Goal: Information Seeking & Learning: Learn about a topic

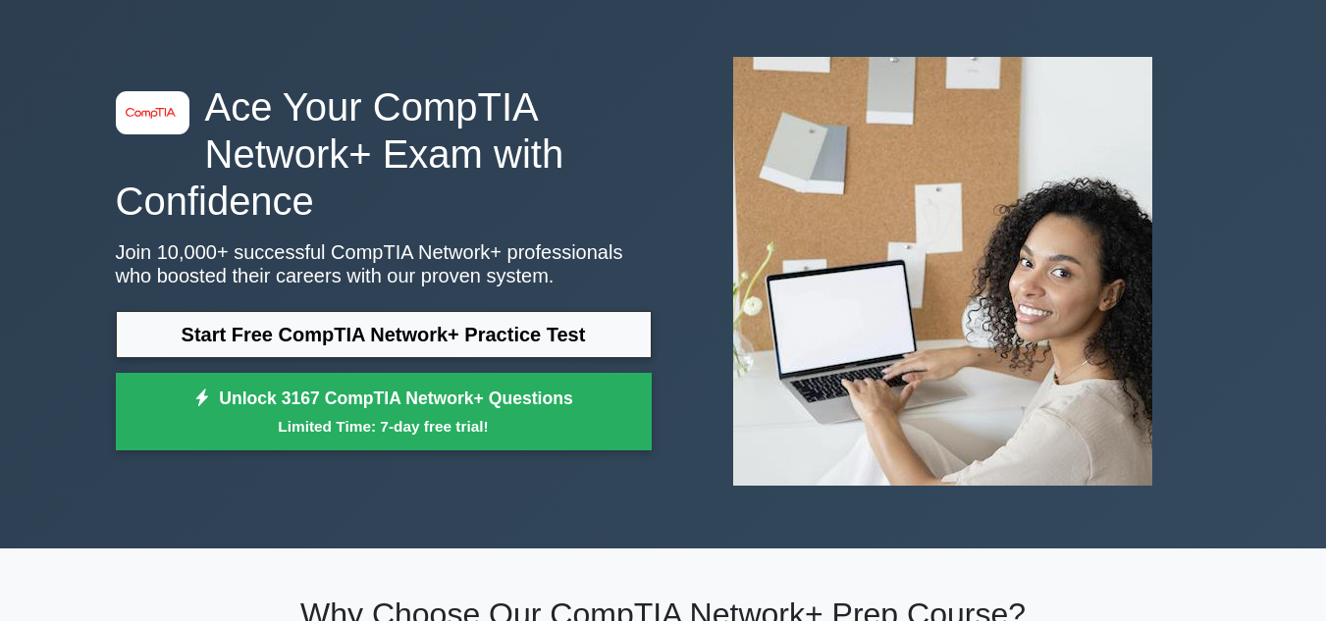
scroll to position [70, 0]
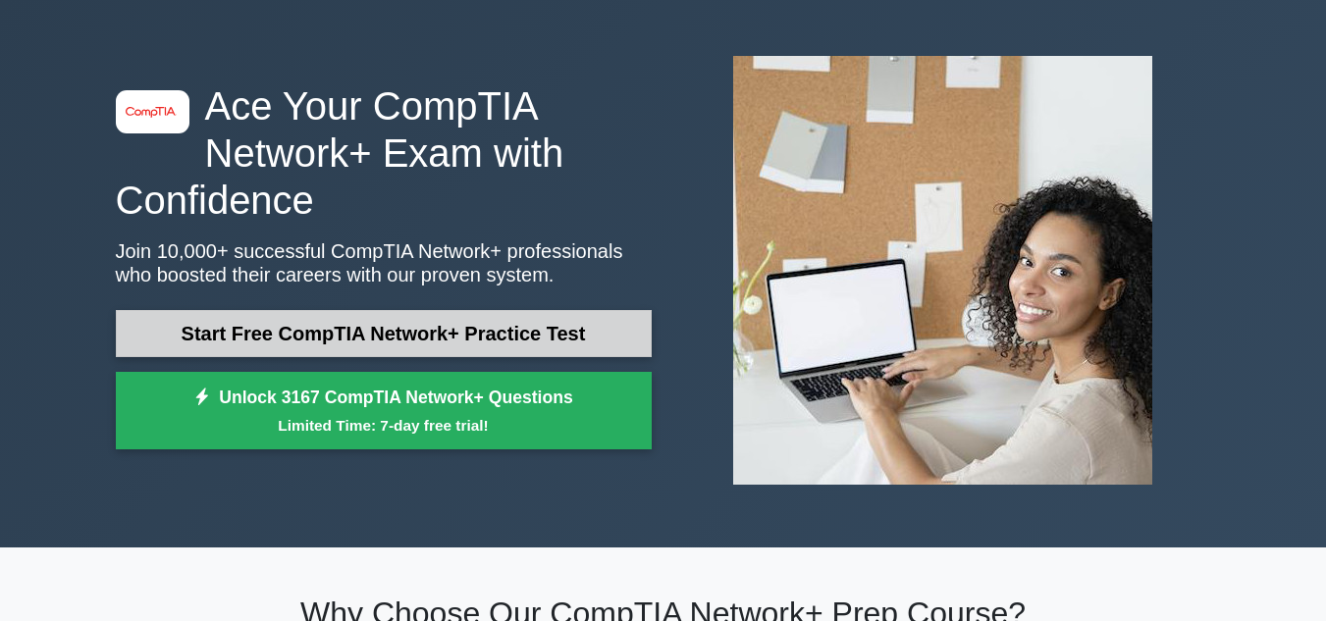
click at [483, 348] on link "Start Free CompTIA Network+ Practice Test" at bounding box center [384, 333] width 536 height 47
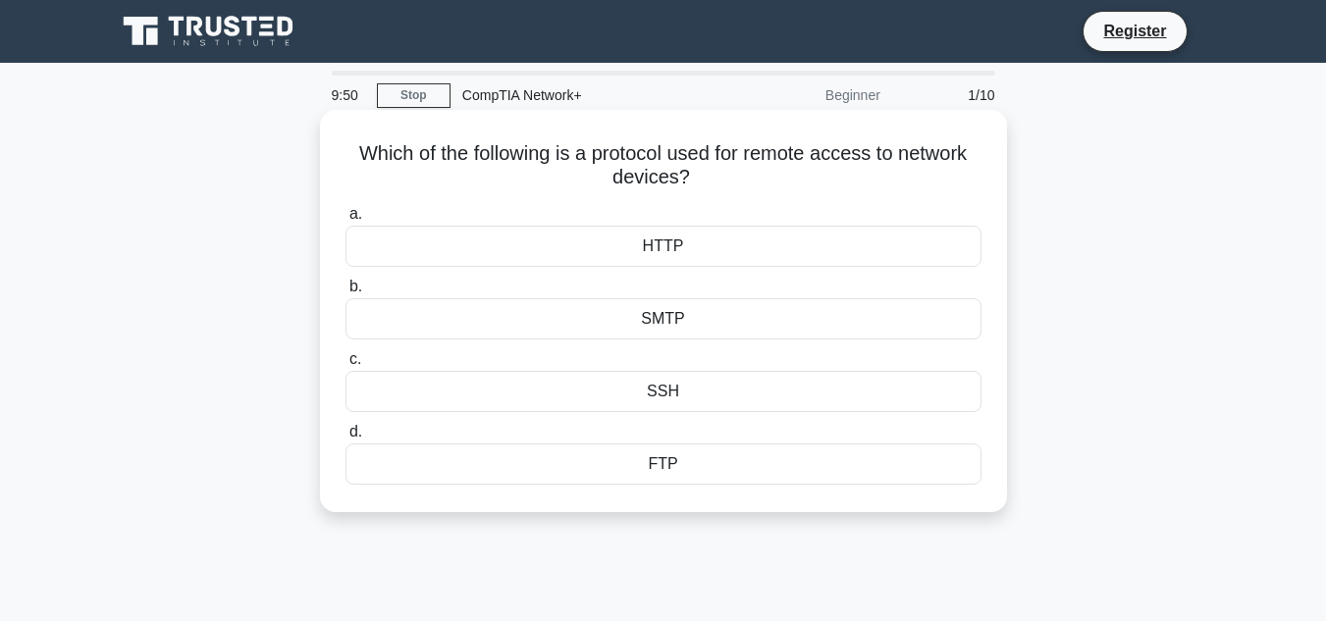
click at [756, 319] on div "SMTP" at bounding box center [664, 318] width 636 height 41
click at [346, 294] on input "b. SMTP" at bounding box center [346, 287] width 0 height 13
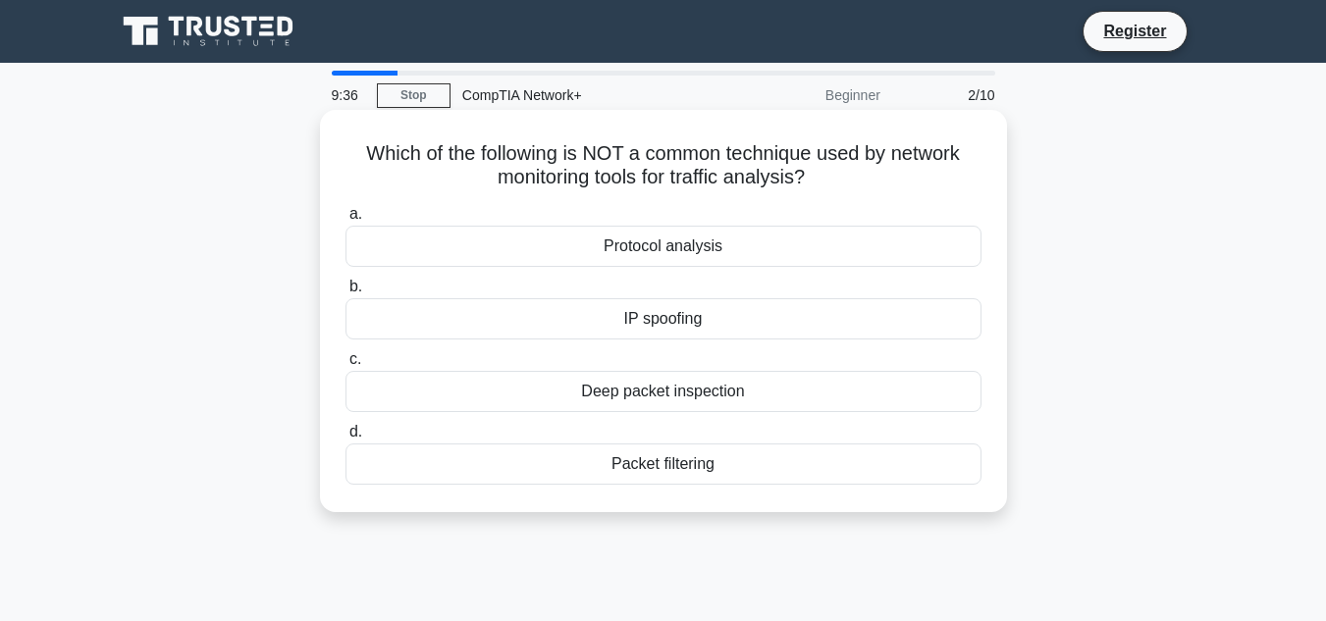
click at [692, 464] on div "Packet filtering" at bounding box center [664, 464] width 636 height 41
click at [346, 439] on input "d. Packet filtering" at bounding box center [346, 432] width 0 height 13
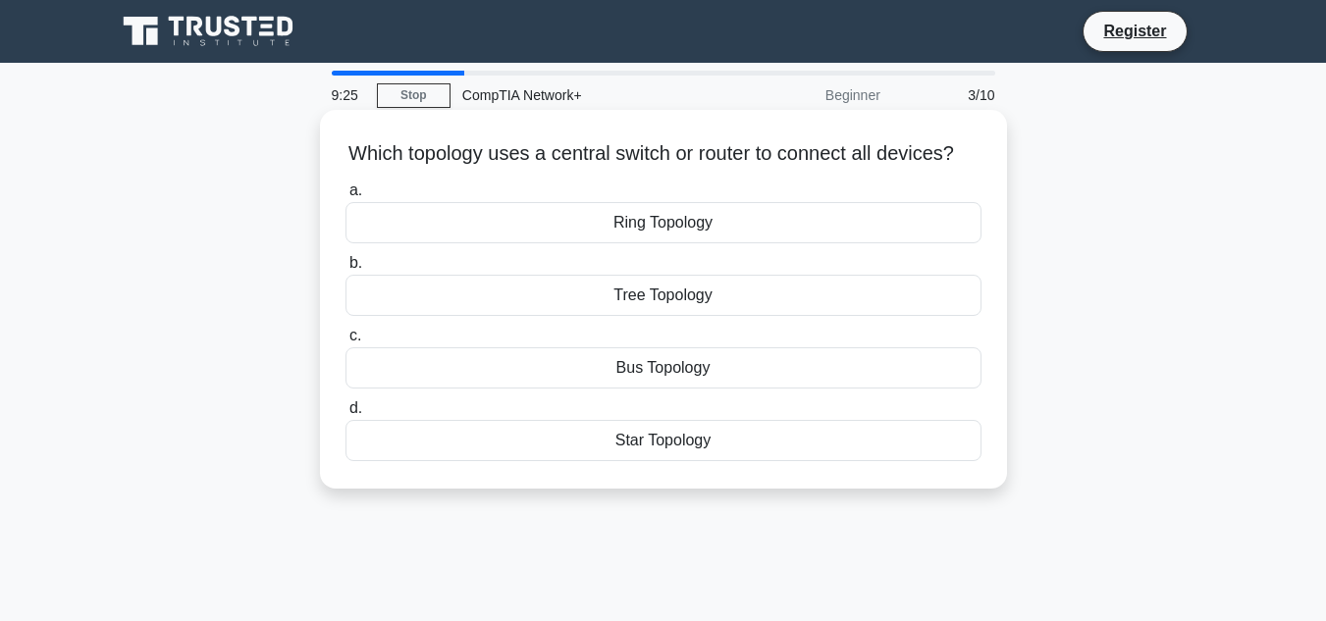
click at [686, 461] on div "Star Topology" at bounding box center [664, 440] width 636 height 41
click at [346, 415] on input "d. Star Topology" at bounding box center [346, 409] width 0 height 13
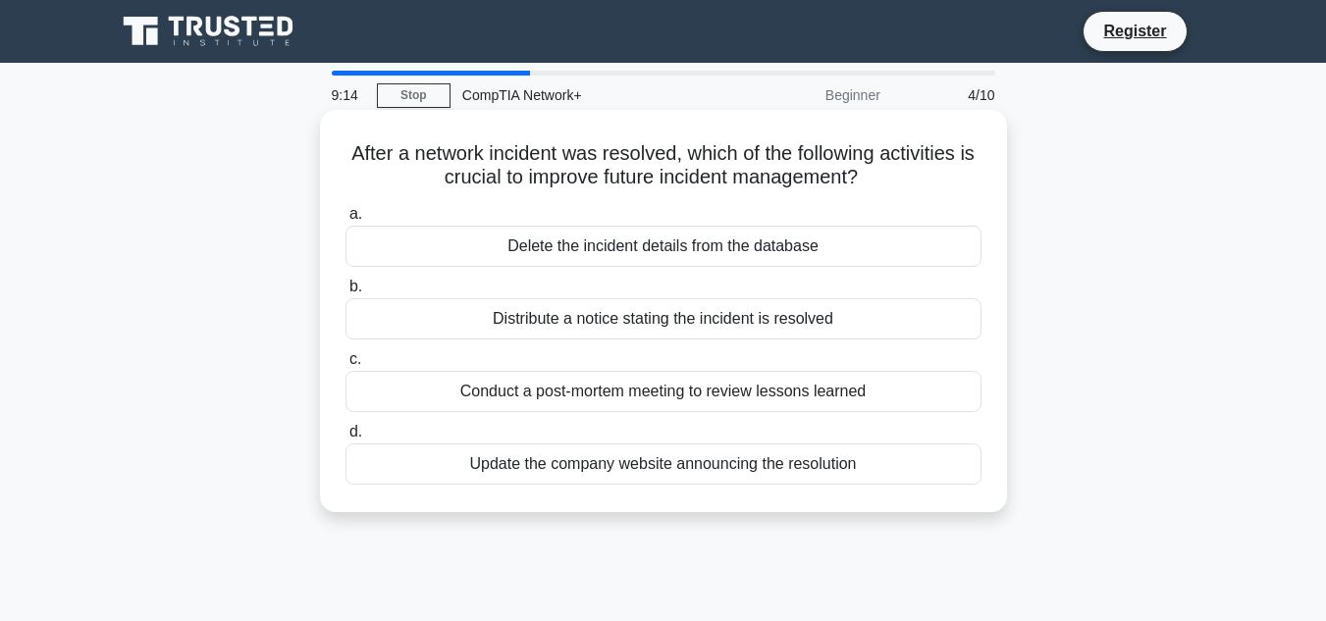
click at [729, 410] on div "Conduct a post-mortem meeting to review lessons learned" at bounding box center [664, 391] width 636 height 41
click at [346, 366] on input "c. Conduct a post-mortem meeting to review lessons learned" at bounding box center [346, 359] width 0 height 13
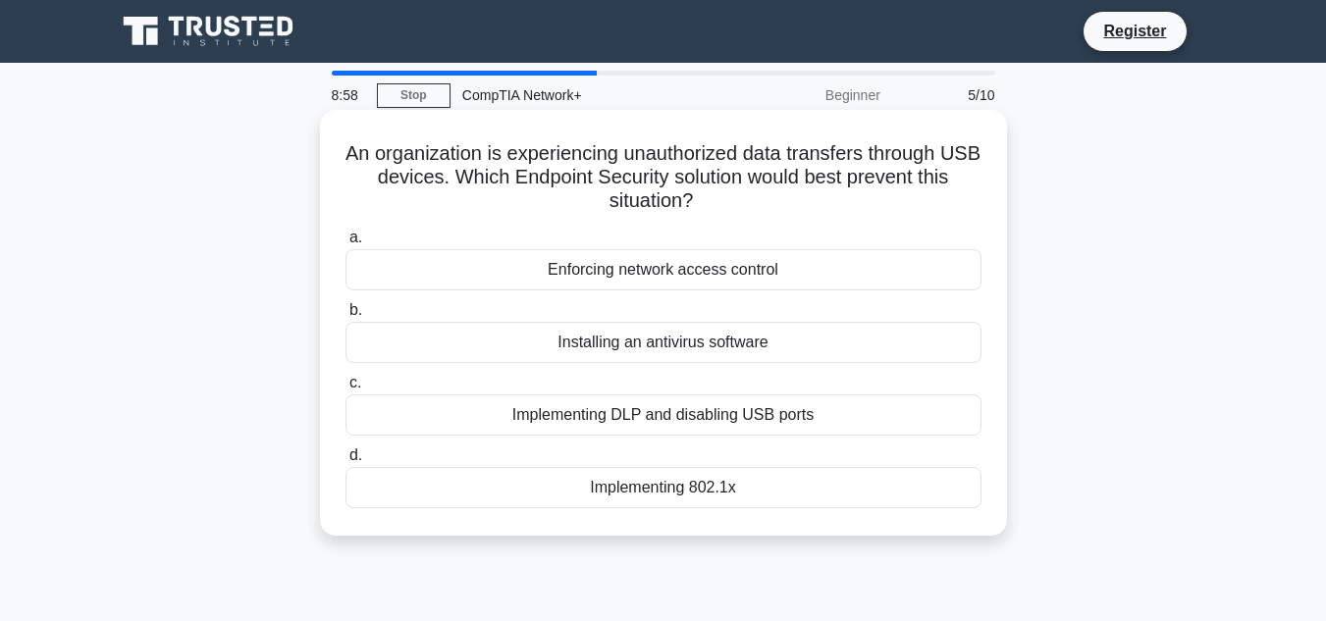
click at [727, 417] on div "Implementing DLP and disabling USB ports" at bounding box center [664, 415] width 636 height 41
click at [346, 390] on input "c. Implementing DLP and disabling USB ports" at bounding box center [346, 383] width 0 height 13
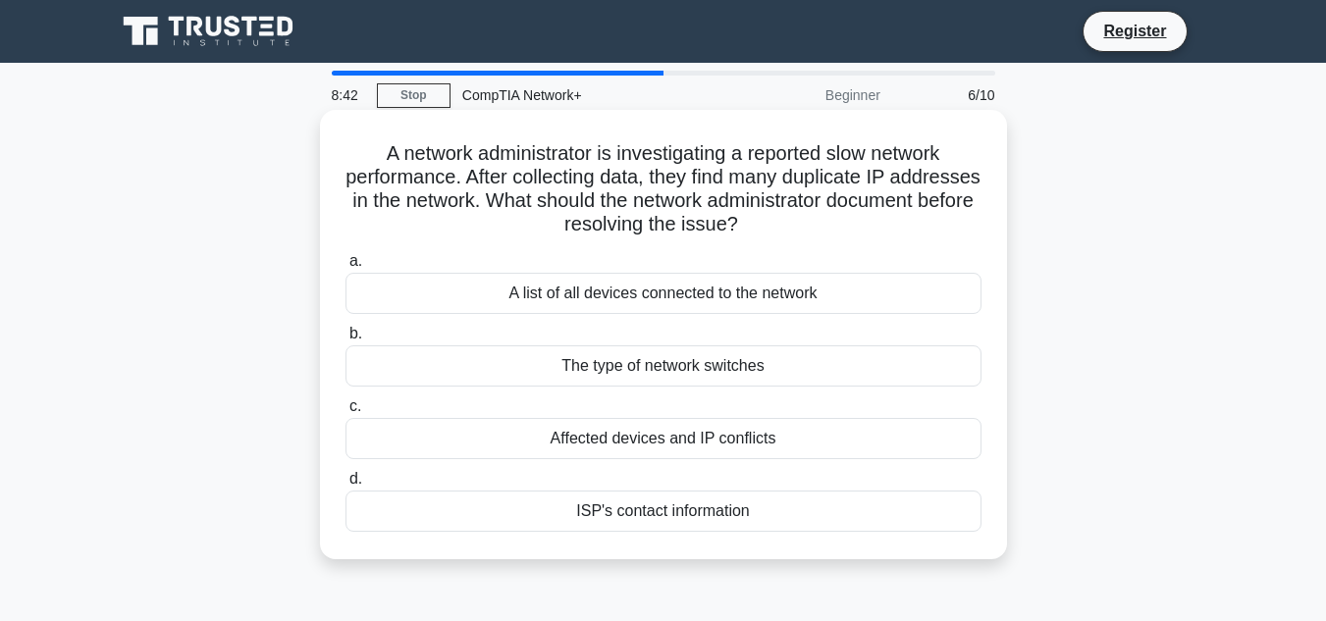
click at [829, 436] on div "Affected devices and IP conflicts" at bounding box center [664, 438] width 636 height 41
click at [346, 413] on input "c. Affected devices and IP conflicts" at bounding box center [346, 407] width 0 height 13
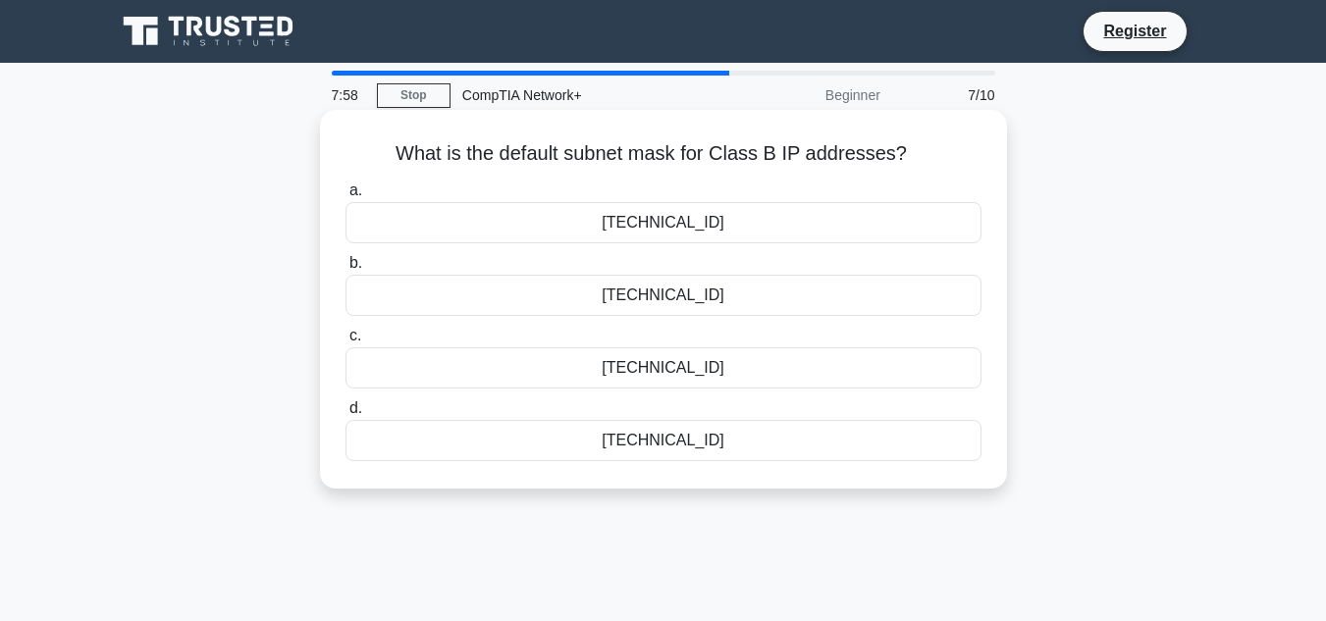
click at [666, 237] on div "255.255.0.0" at bounding box center [664, 222] width 636 height 41
click at [346, 197] on input "a. 255.255.0.0" at bounding box center [346, 191] width 0 height 13
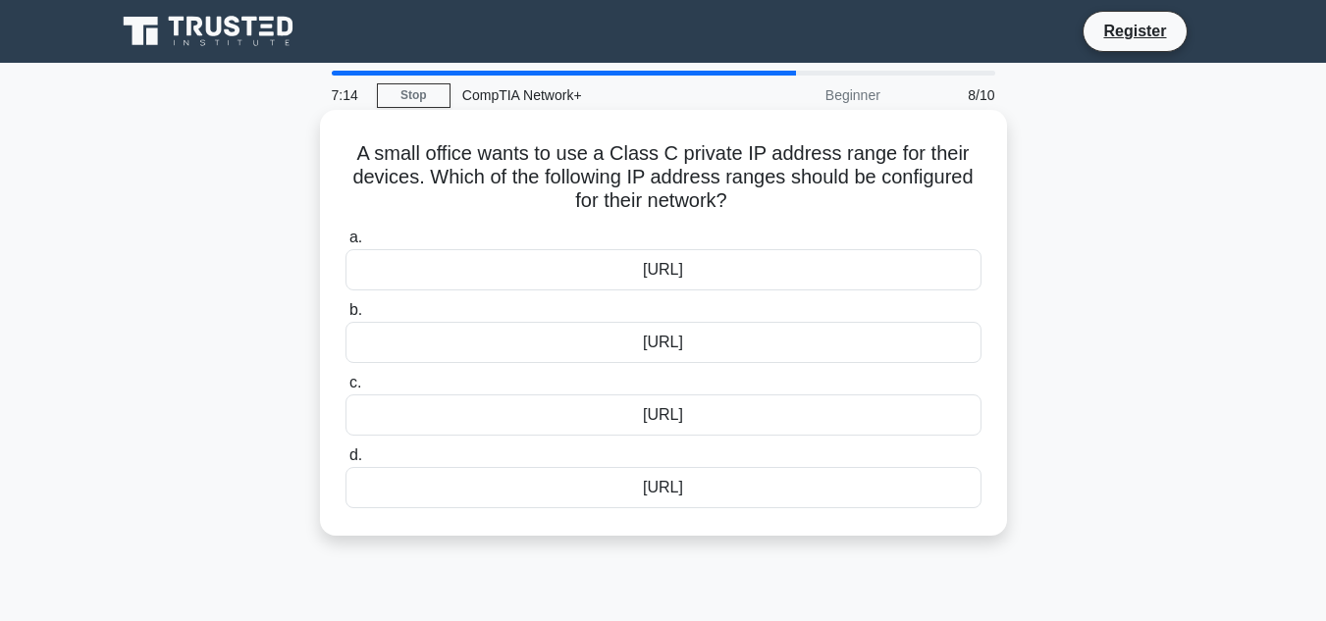
click at [688, 353] on div "192.168.0.0/16" at bounding box center [664, 342] width 636 height 41
click at [346, 317] on input "b. 192.168.0.0/16" at bounding box center [346, 310] width 0 height 13
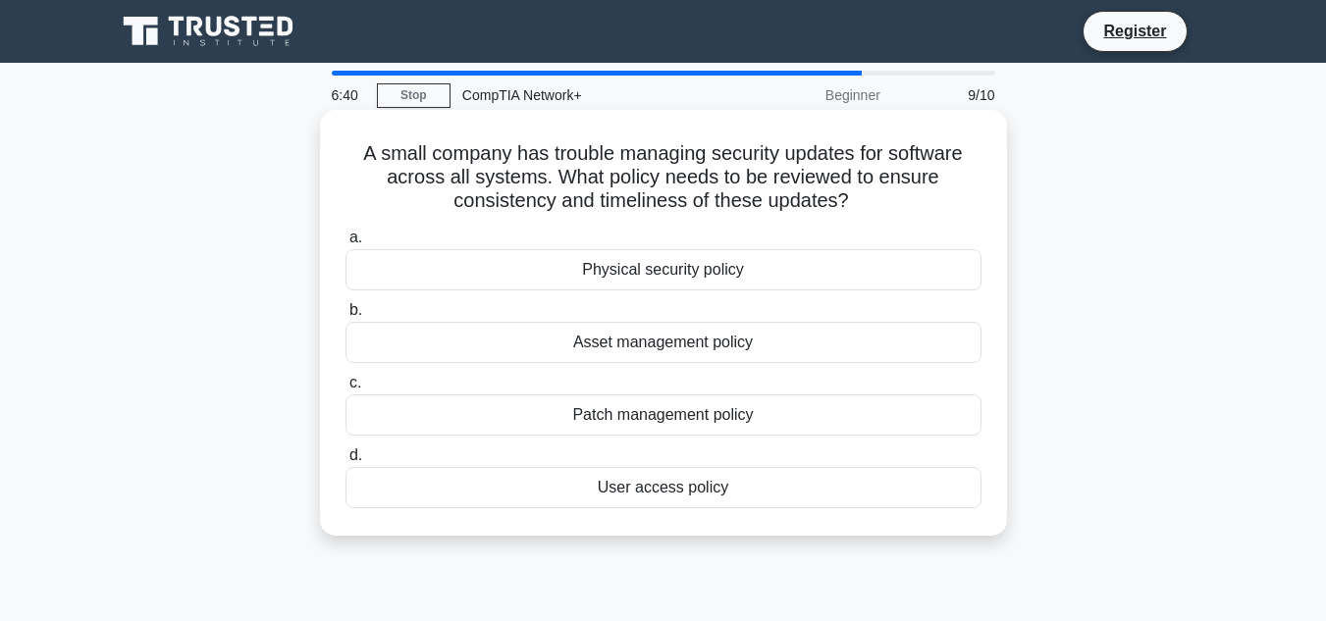
click at [705, 485] on div "User access policy" at bounding box center [664, 487] width 636 height 41
click at [346, 462] on input "d. User access policy" at bounding box center [346, 456] width 0 height 13
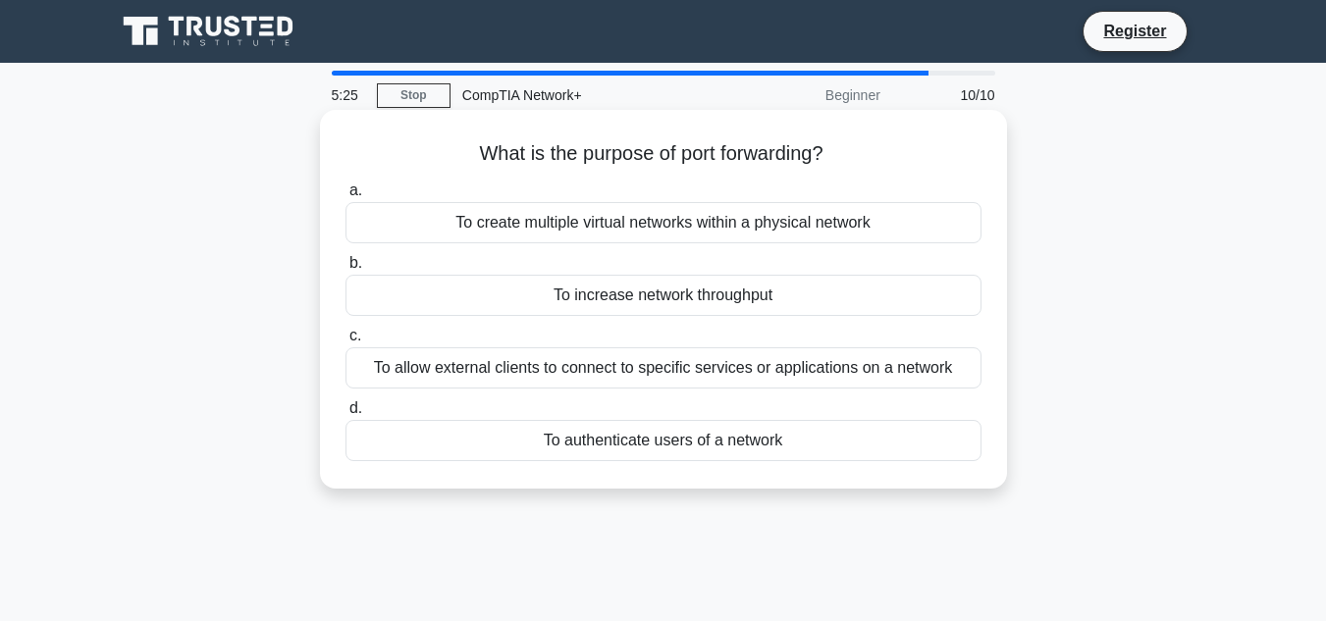
click at [782, 359] on div "To allow external clients to connect to specific services or applications on a …" at bounding box center [664, 368] width 636 height 41
click at [346, 343] on input "c. To allow external clients to connect to specific services or applications on…" at bounding box center [346, 336] width 0 height 13
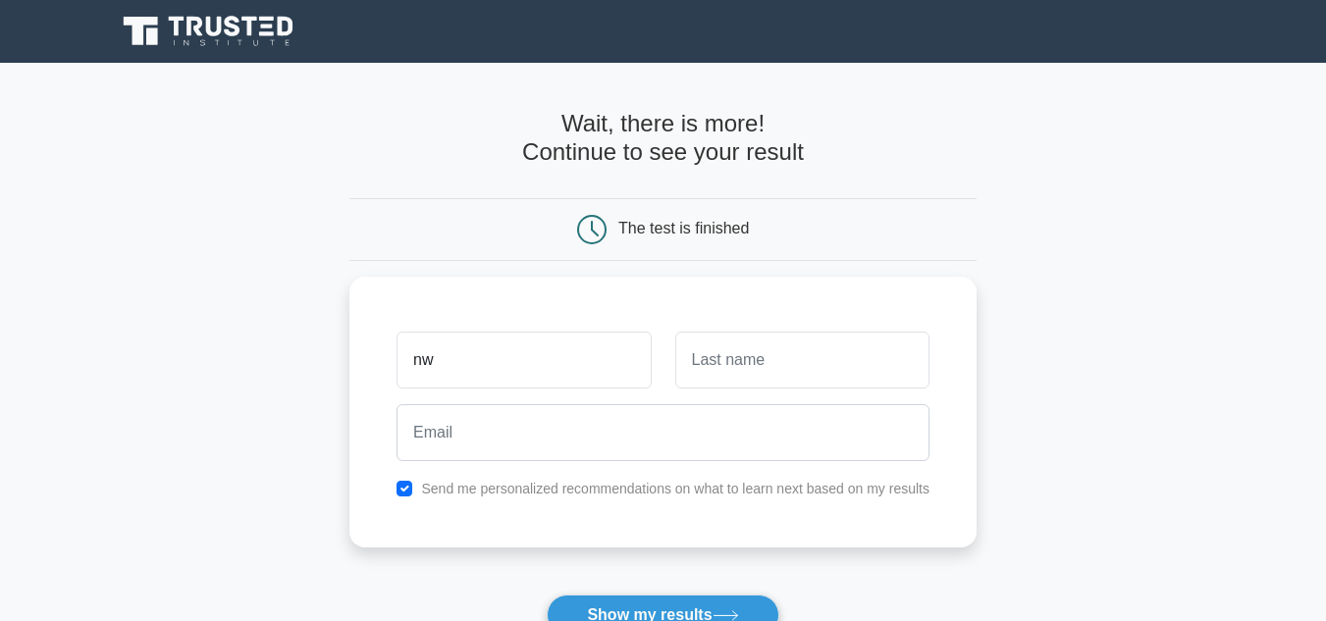
type input "n"
type input "eric"
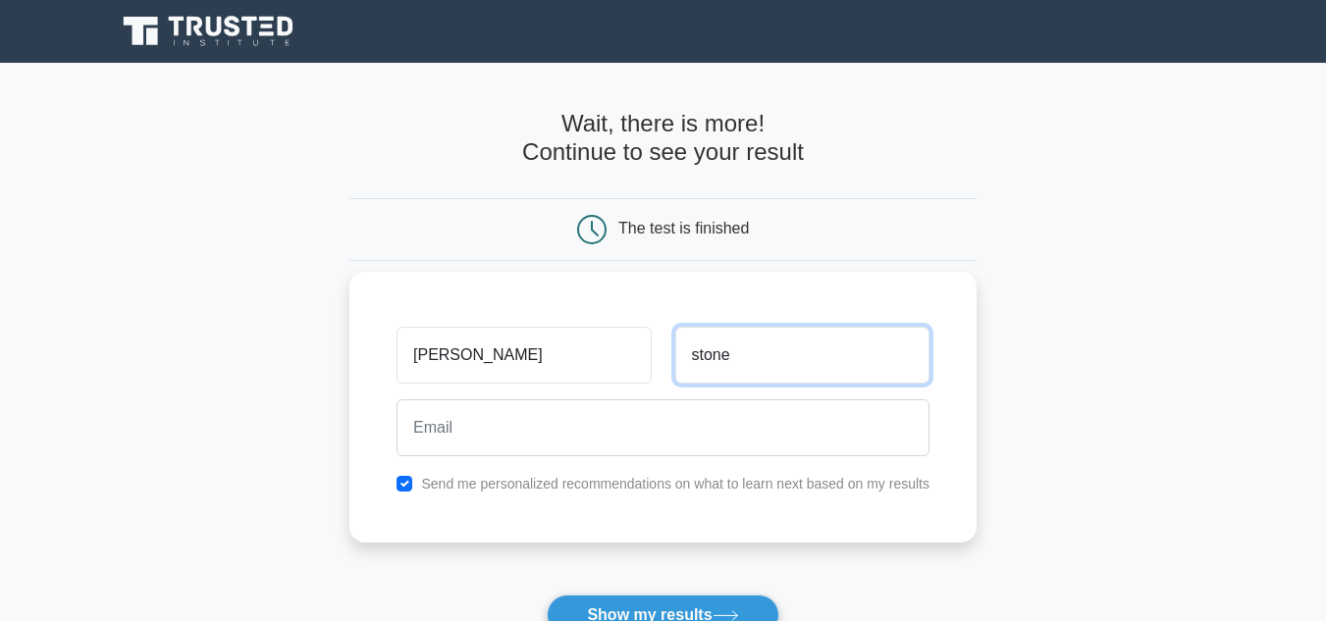
type input "stone"
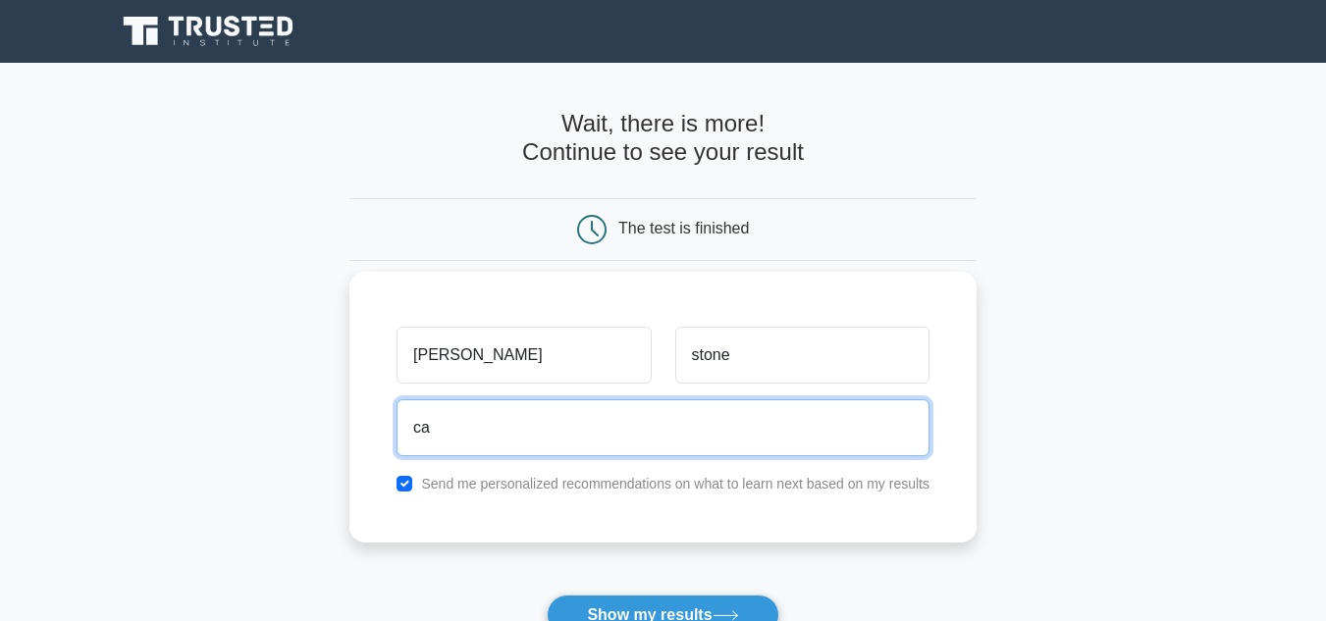
type input "c"
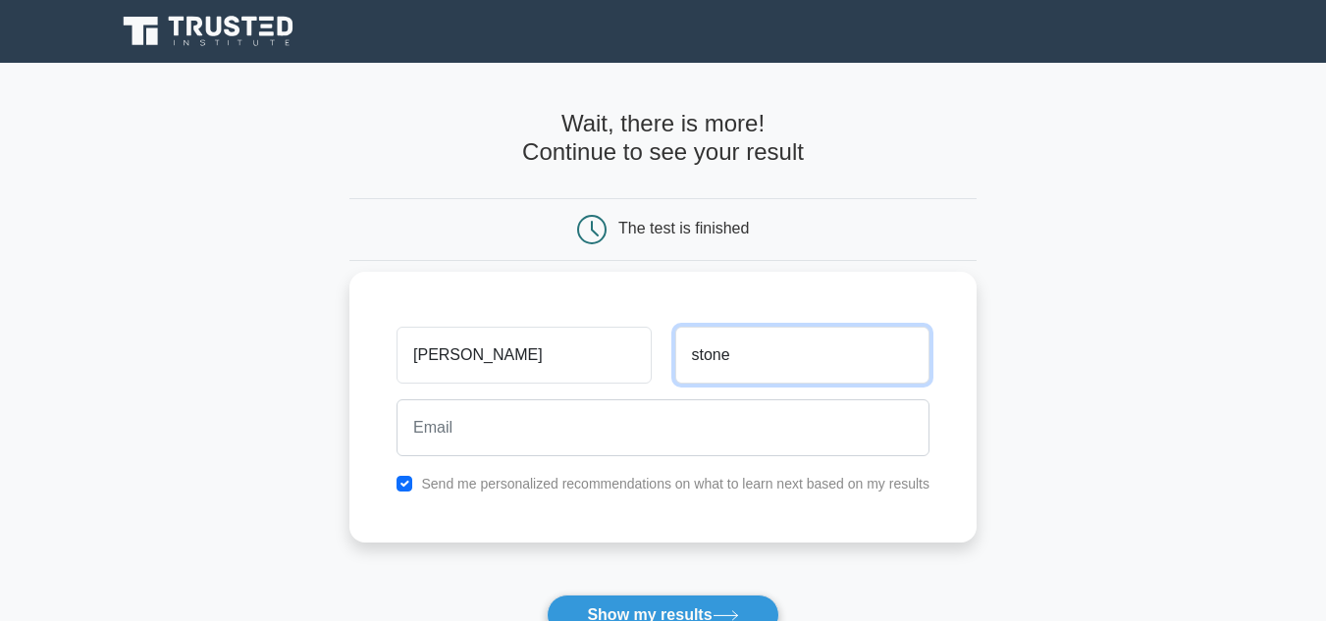
click at [759, 376] on input "stone" at bounding box center [802, 355] width 254 height 57
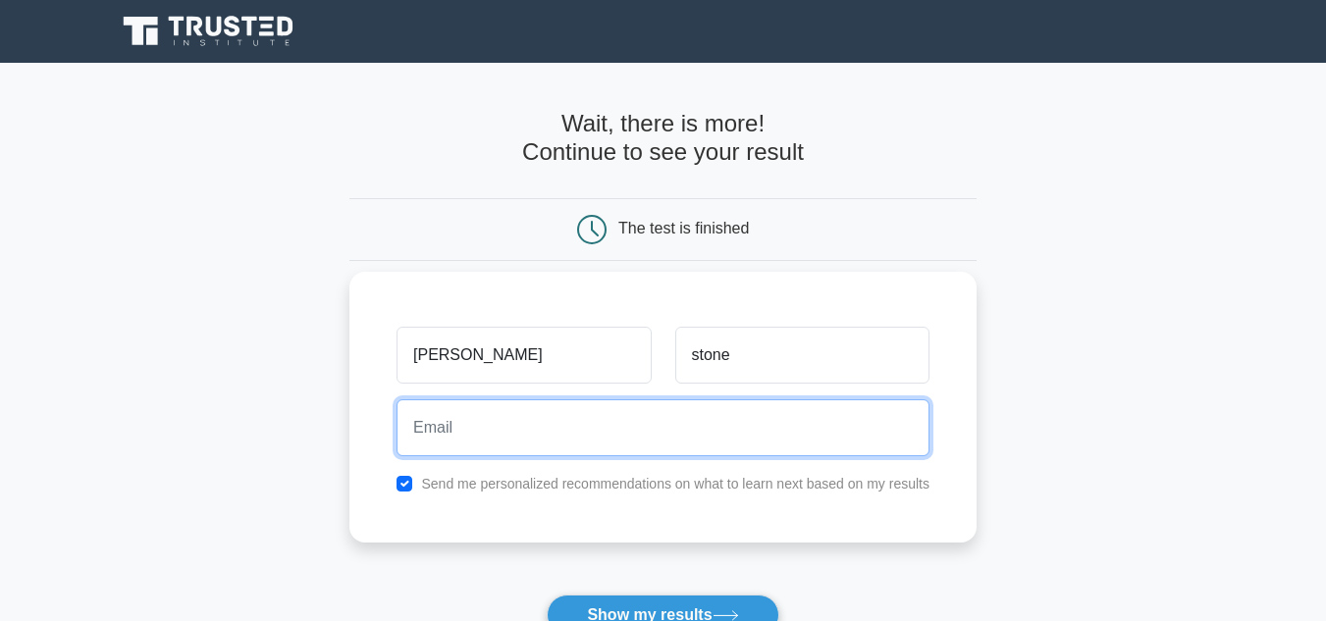
click at [607, 438] on input "email" at bounding box center [663, 428] width 533 height 57
type input "catalystkvng@gmail.com"
click at [547, 595] on button "Show my results" at bounding box center [663, 615] width 232 height 41
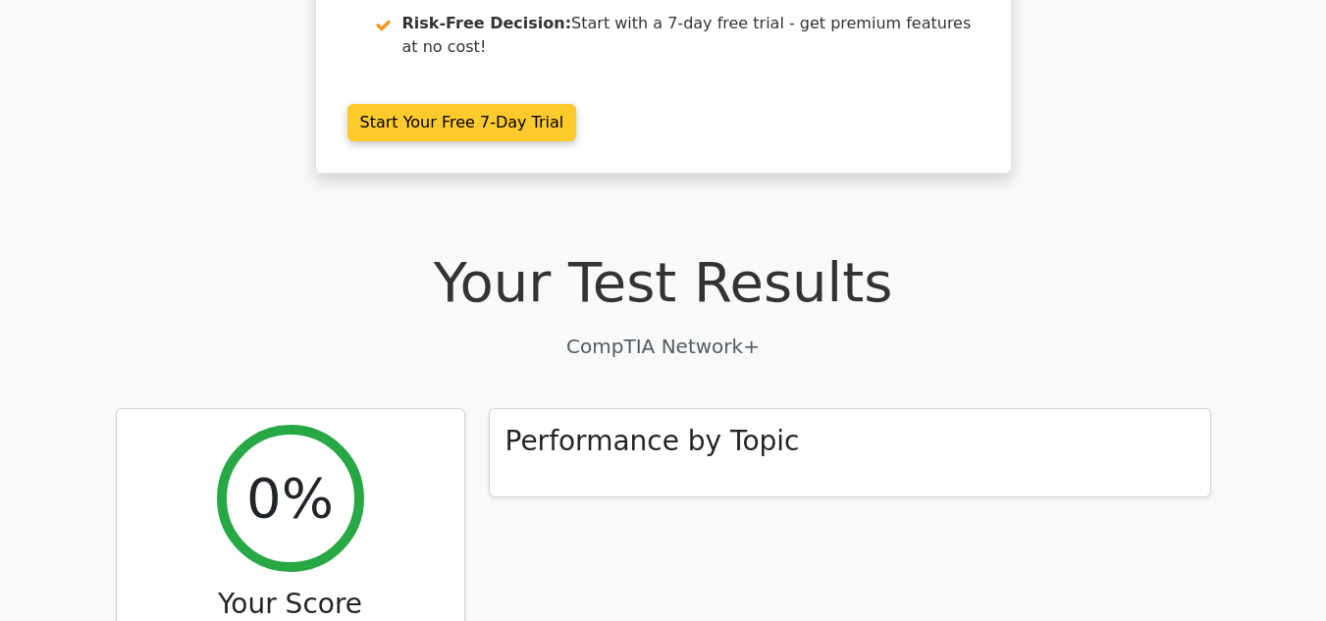
scroll to position [451, 0]
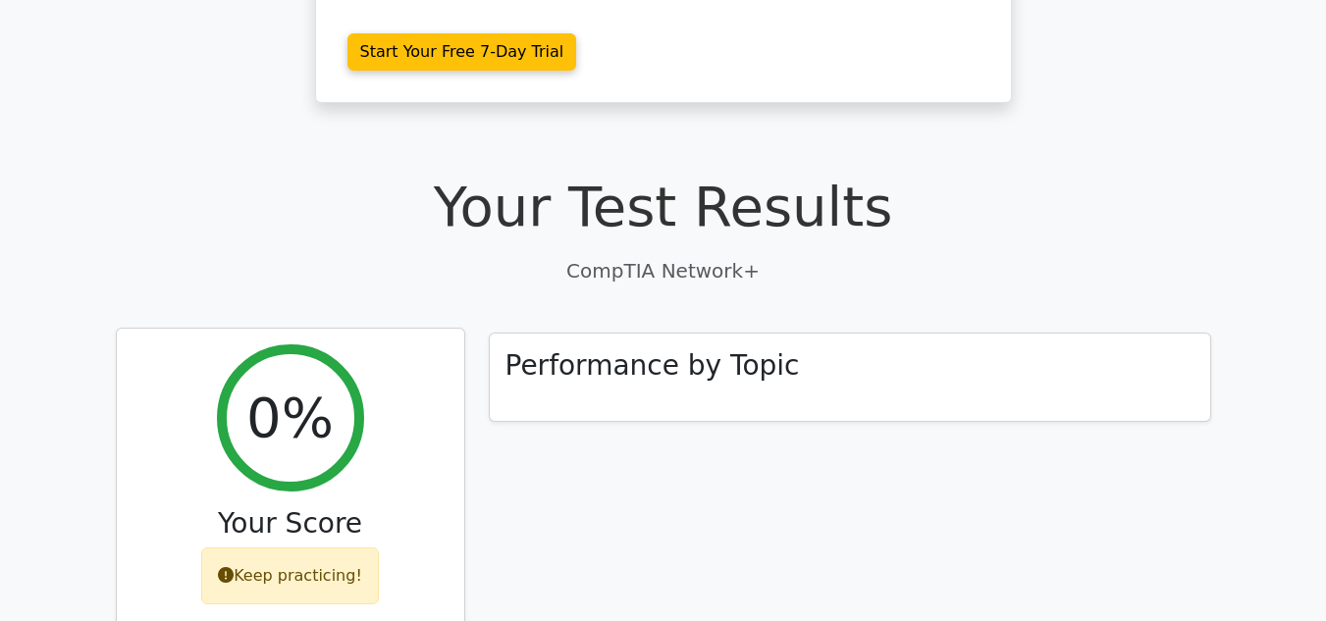
click at [234, 567] on icon at bounding box center [226, 575] width 16 height 16
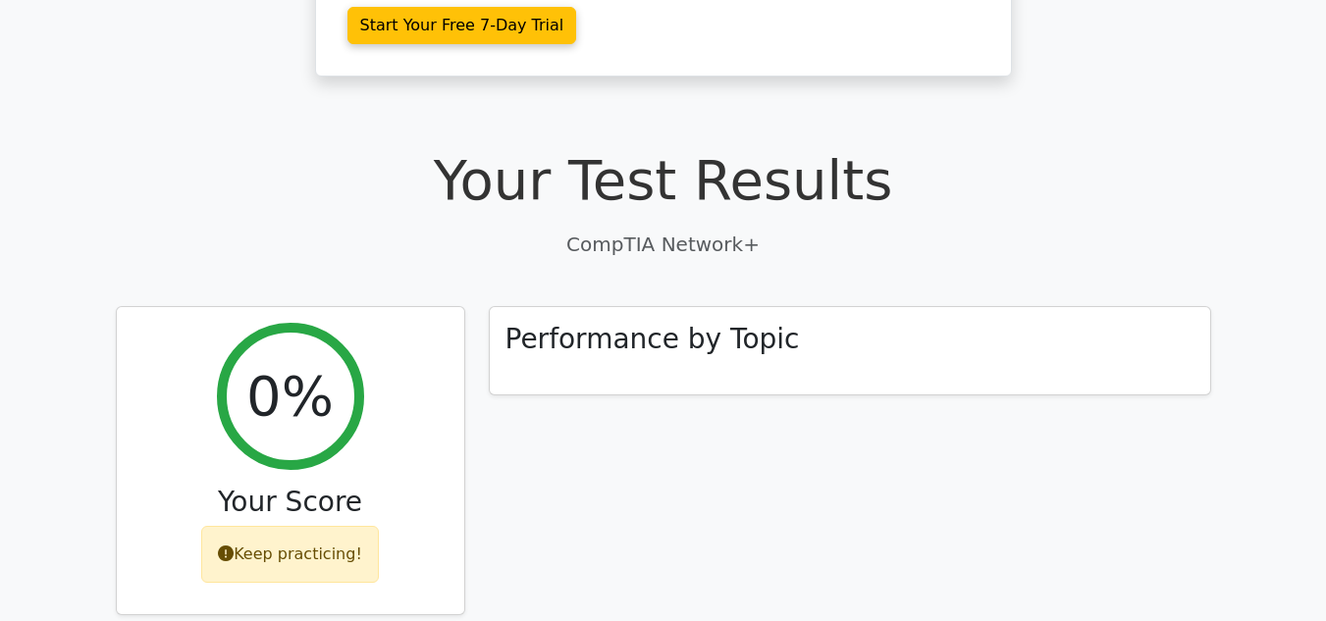
scroll to position [474, 0]
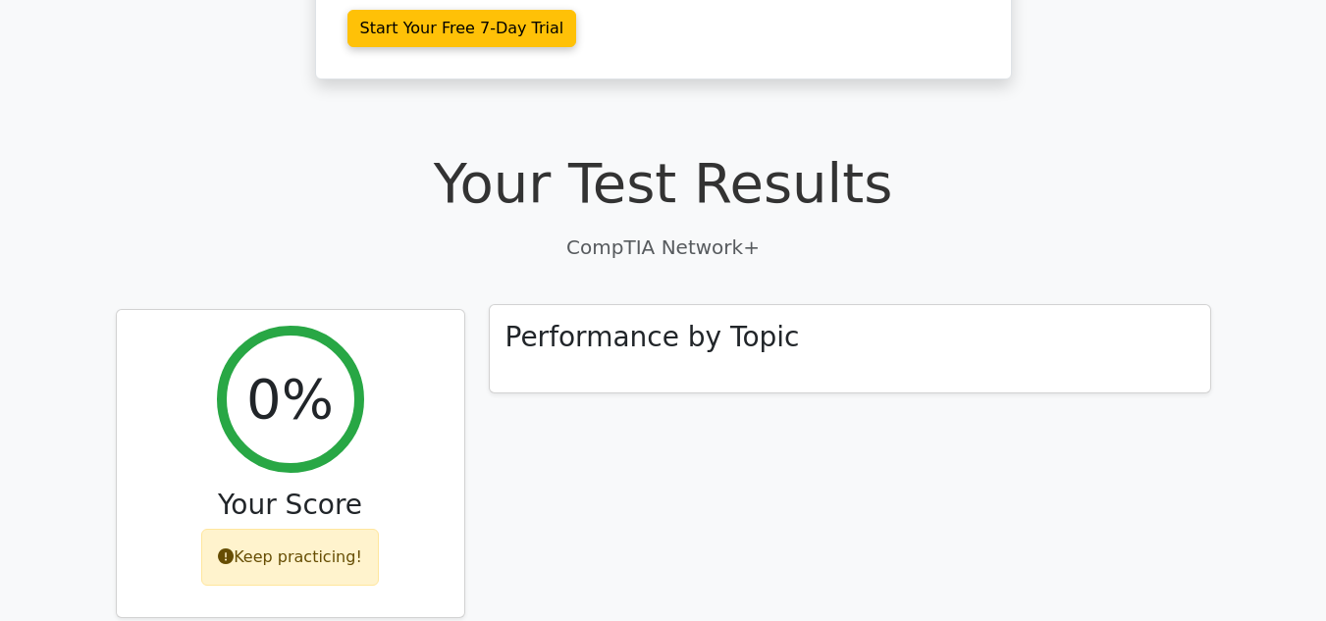
click at [696, 305] on div "Performance by Topic" at bounding box center [850, 349] width 721 height 88
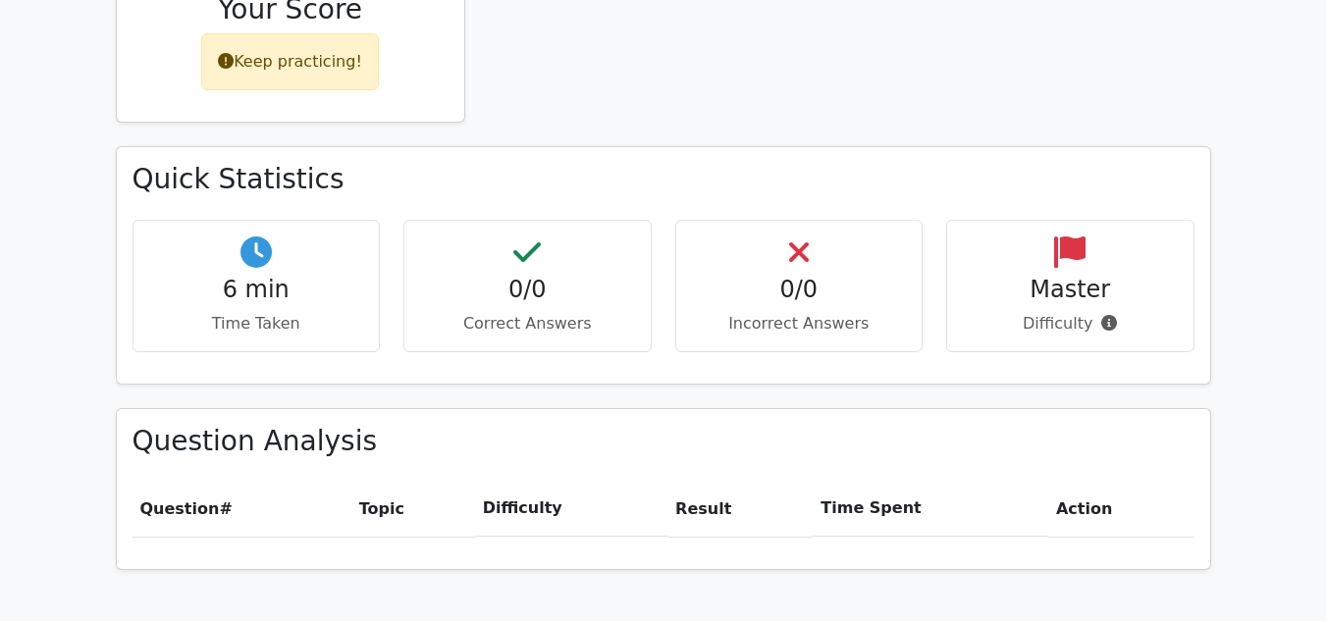
scroll to position [972, 0]
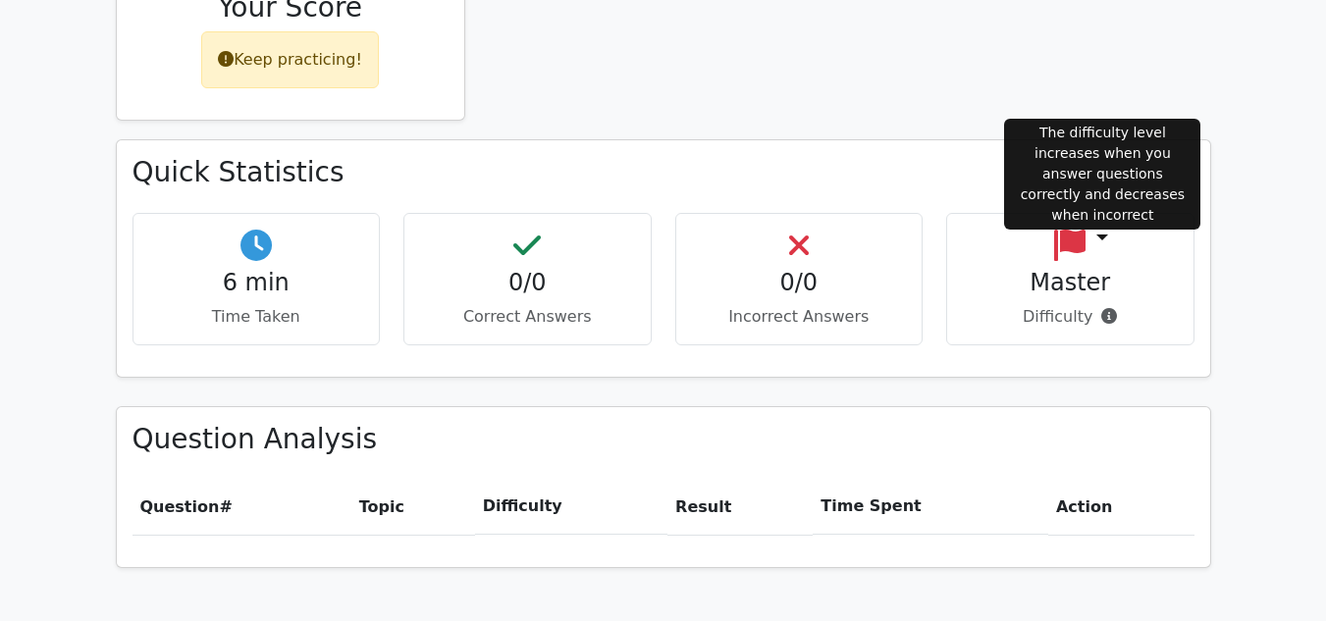
click at [1105, 308] on icon at bounding box center [1110, 316] width 16 height 16
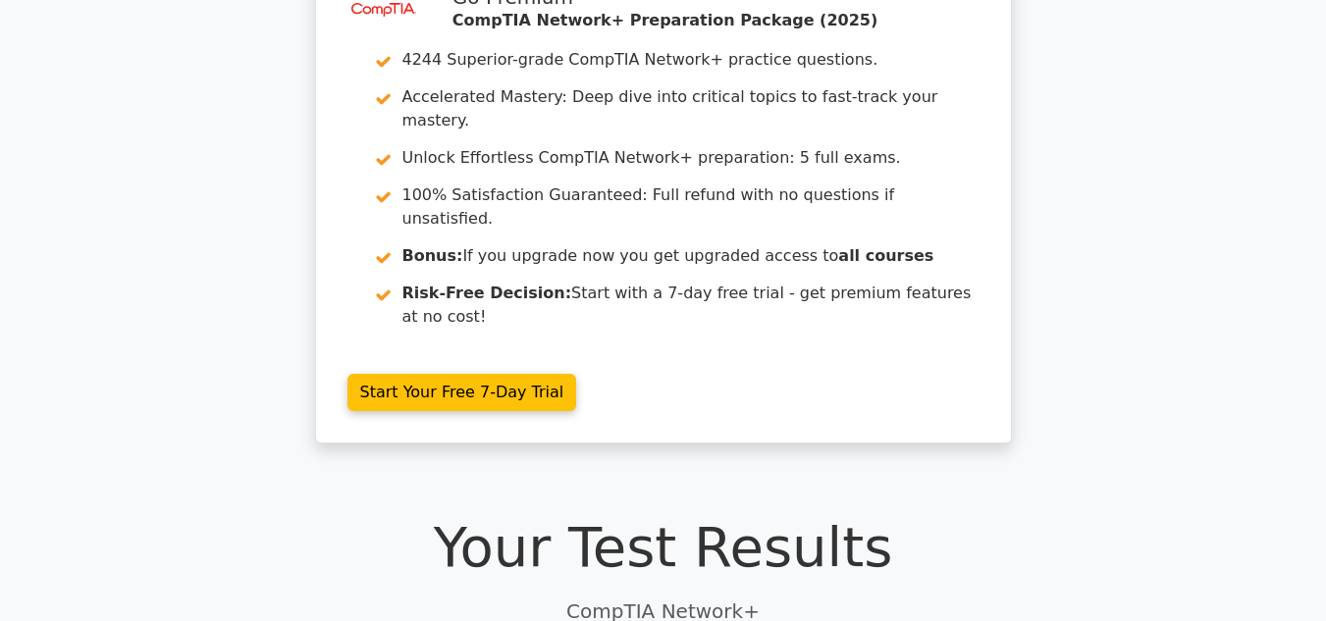
scroll to position [0, 0]
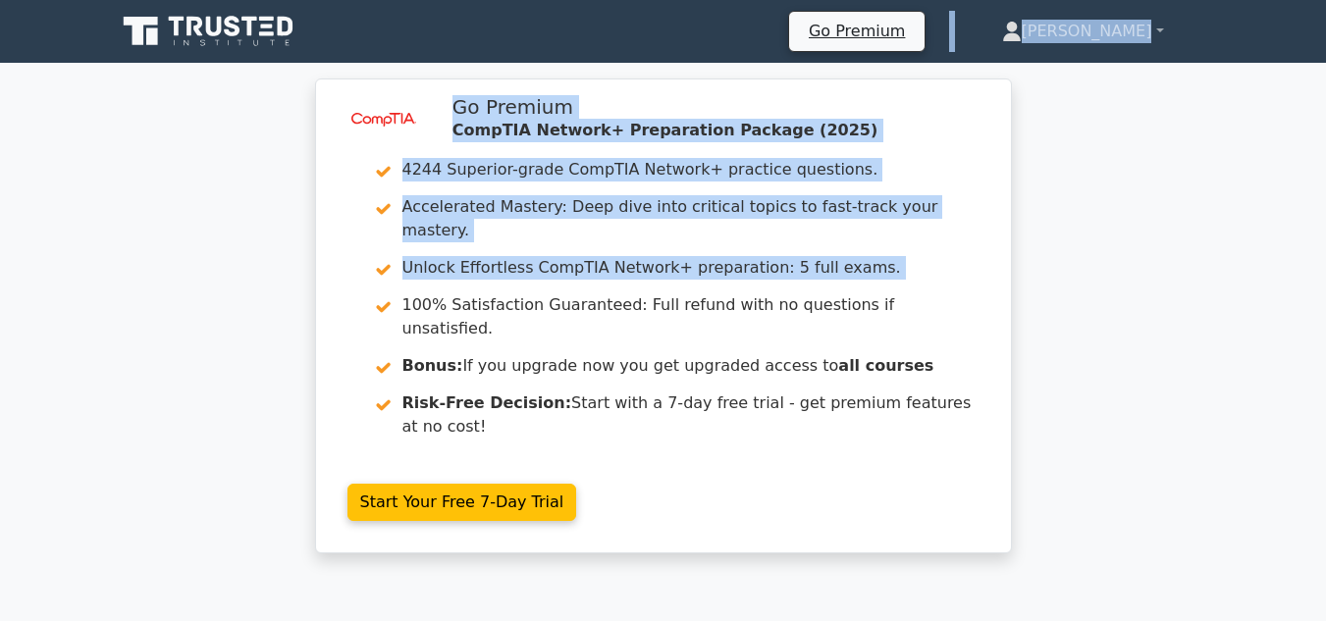
drag, startPoint x: 219, startPoint y: 271, endPoint x: 32, endPoint y: 10, distance: 320.9
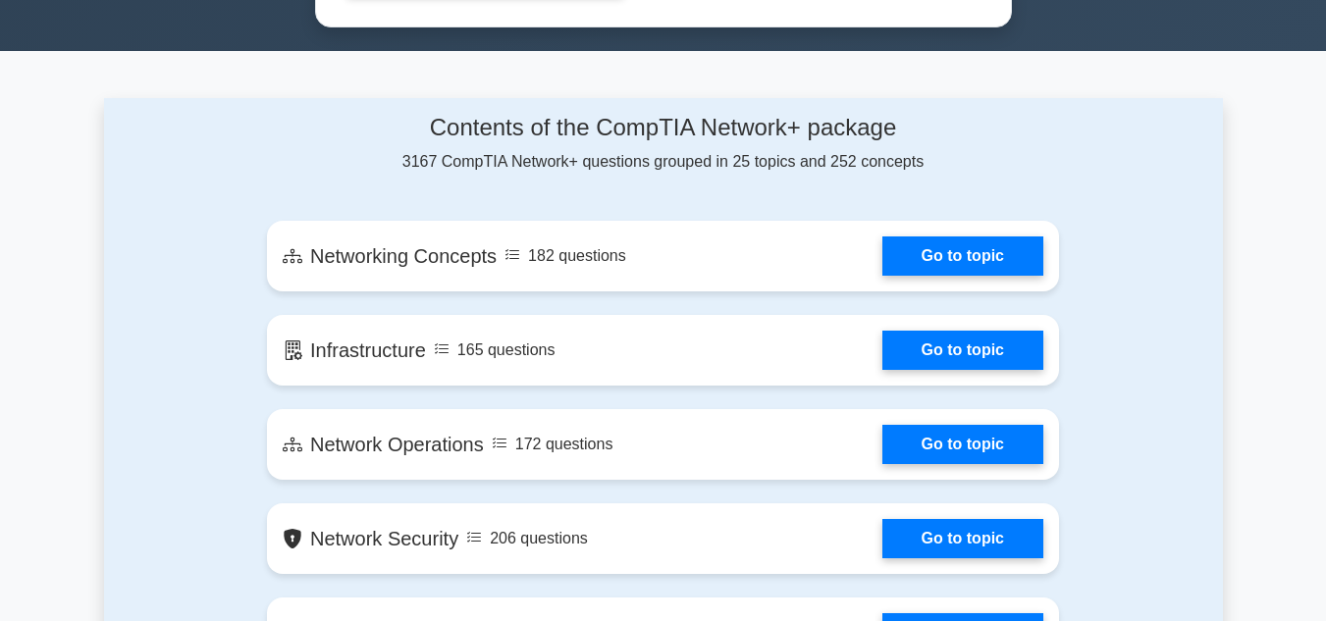
scroll to position [1166, 0]
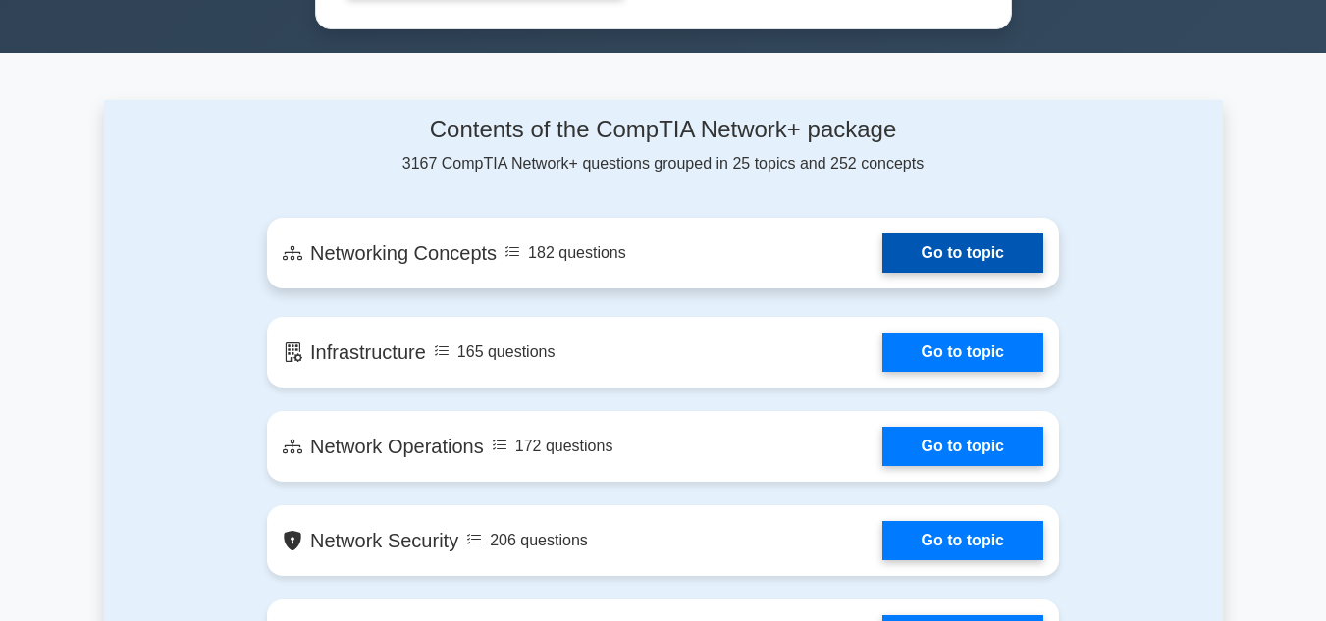
click at [911, 251] on link "Go to topic" at bounding box center [963, 253] width 161 height 39
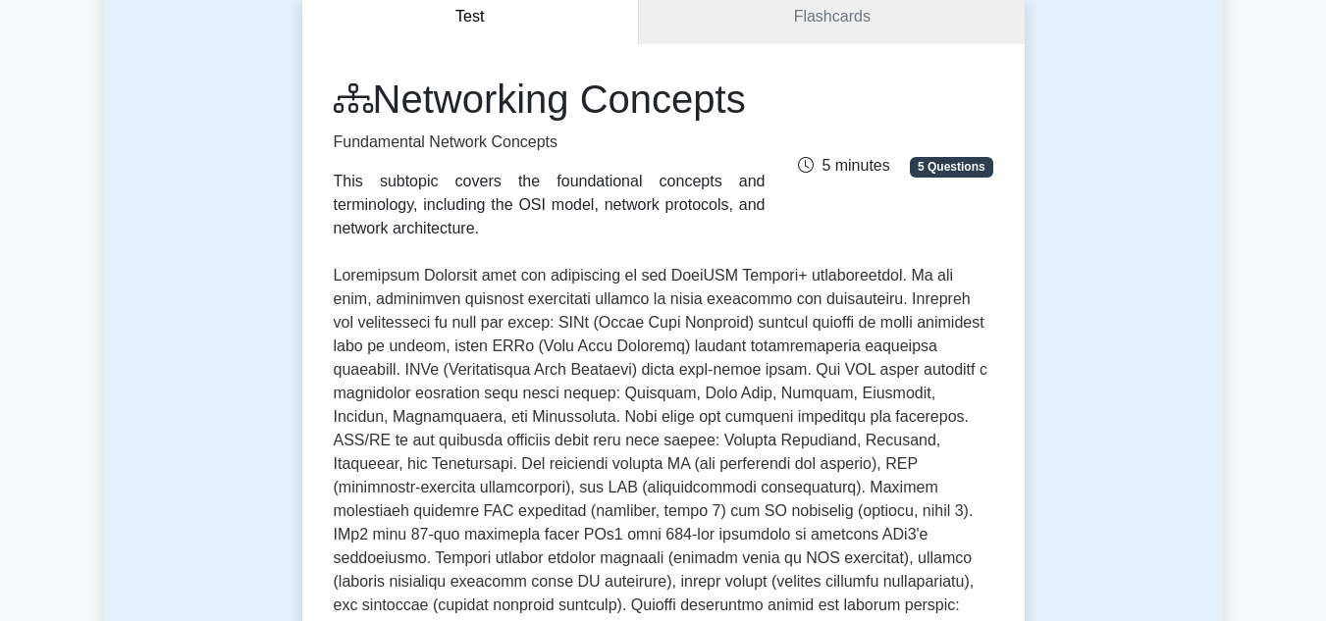
scroll to position [201, 0]
click at [865, 21] on link "Flashcards" at bounding box center [831, 18] width 385 height 56
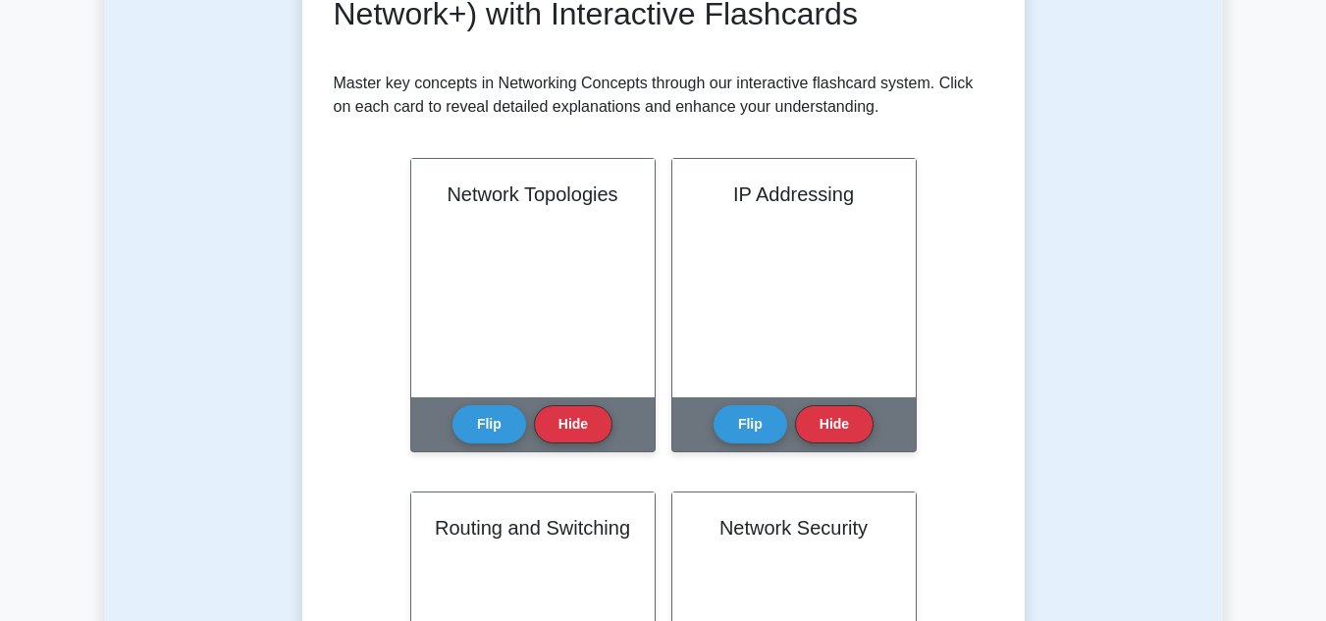
scroll to position [338, 0]
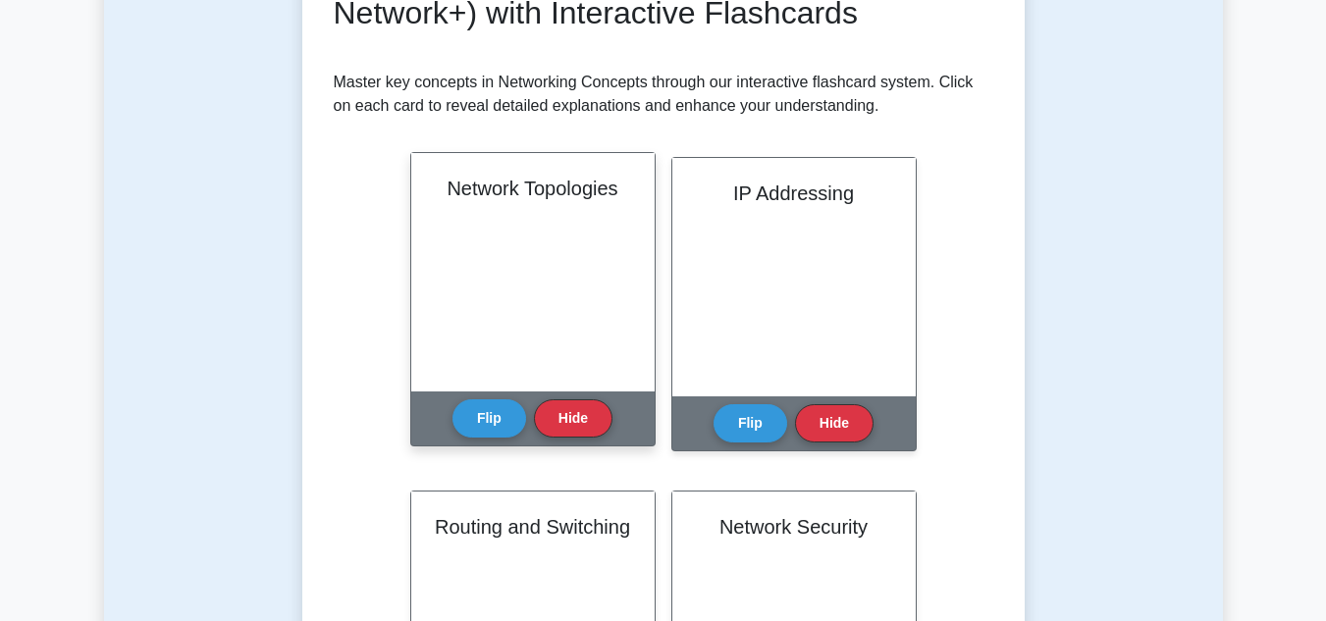
click at [576, 346] on div "Network Topologies" at bounding box center [532, 272] width 243 height 239
click at [487, 425] on button "Flip" at bounding box center [490, 418] width 74 height 38
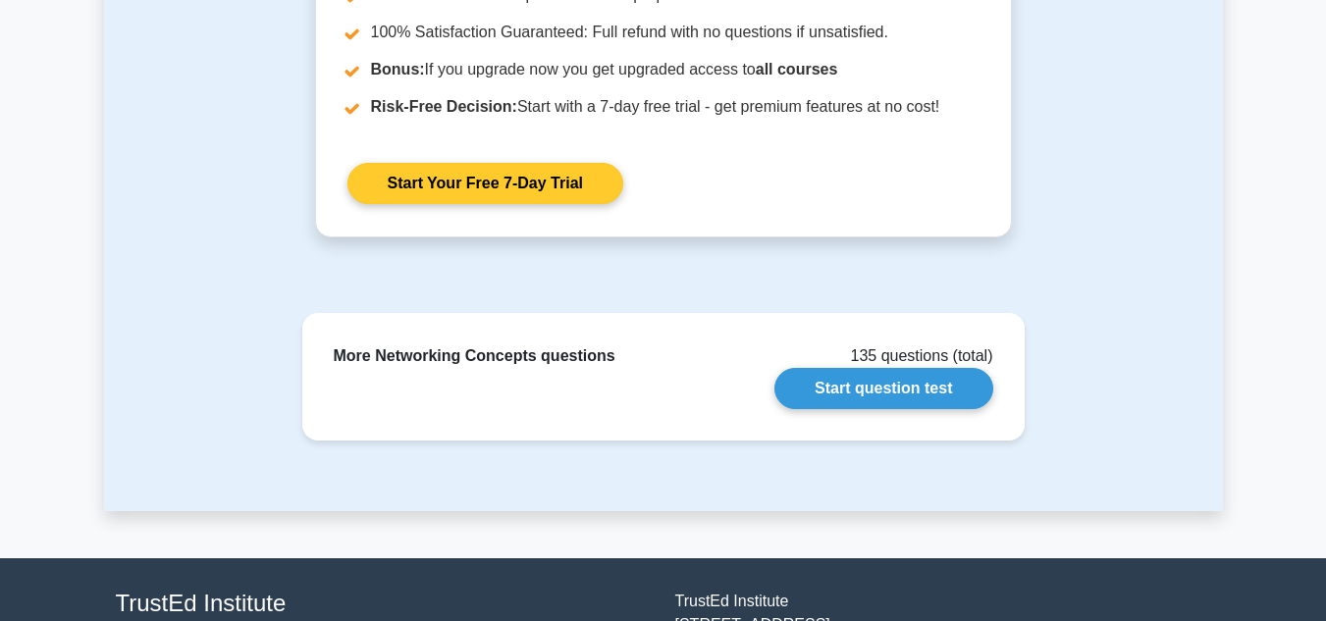
scroll to position [2749, 0]
